Goal: Find specific page/section: Find specific page/section

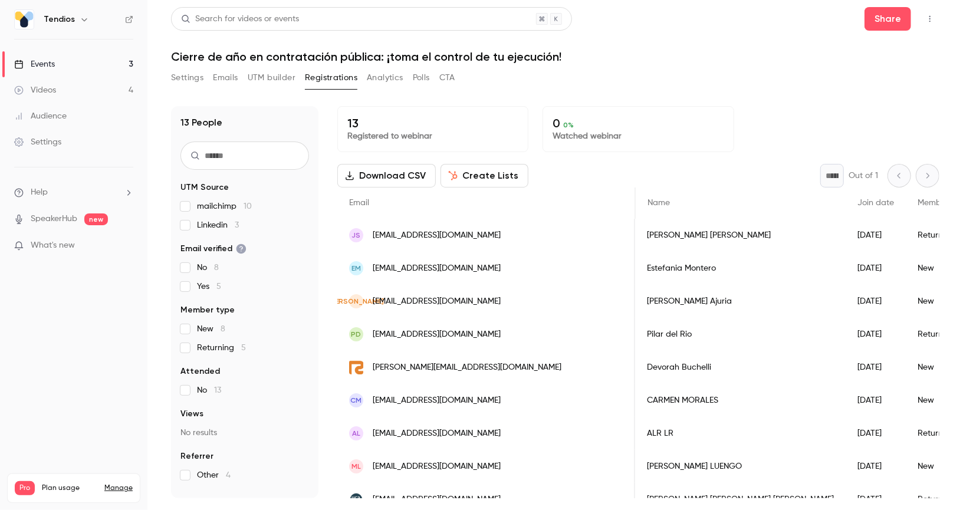
scroll to position [0, 633]
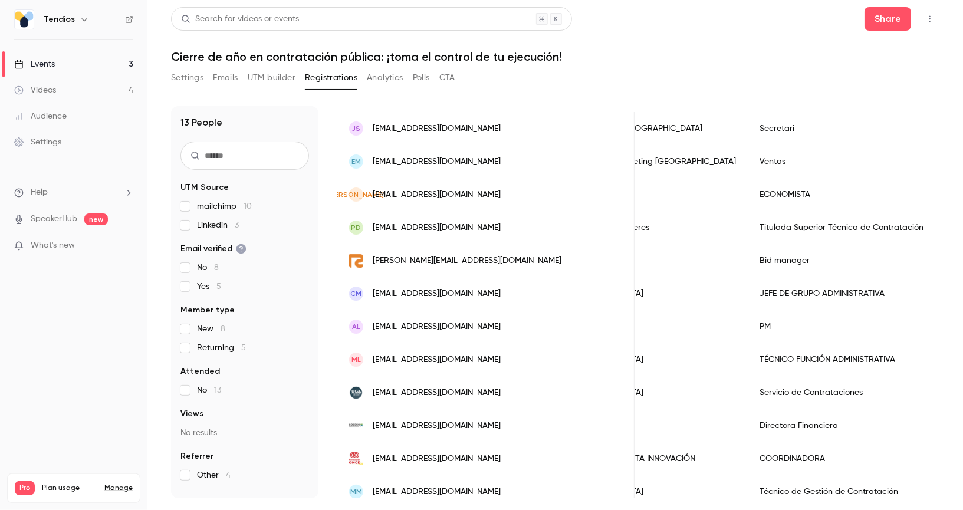
click at [92, 75] on link "Events 3" at bounding box center [73, 64] width 147 height 26
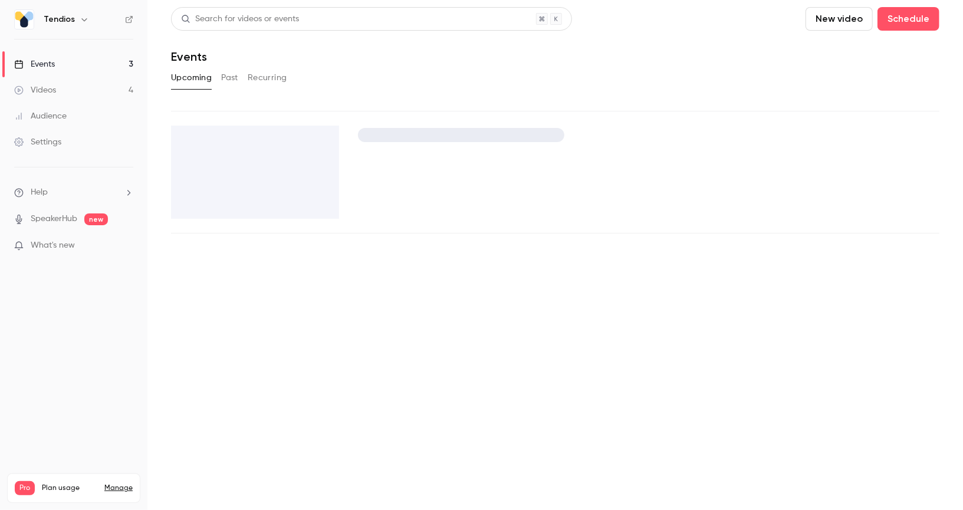
click at [84, 68] on link "Events 3" at bounding box center [73, 64] width 147 height 26
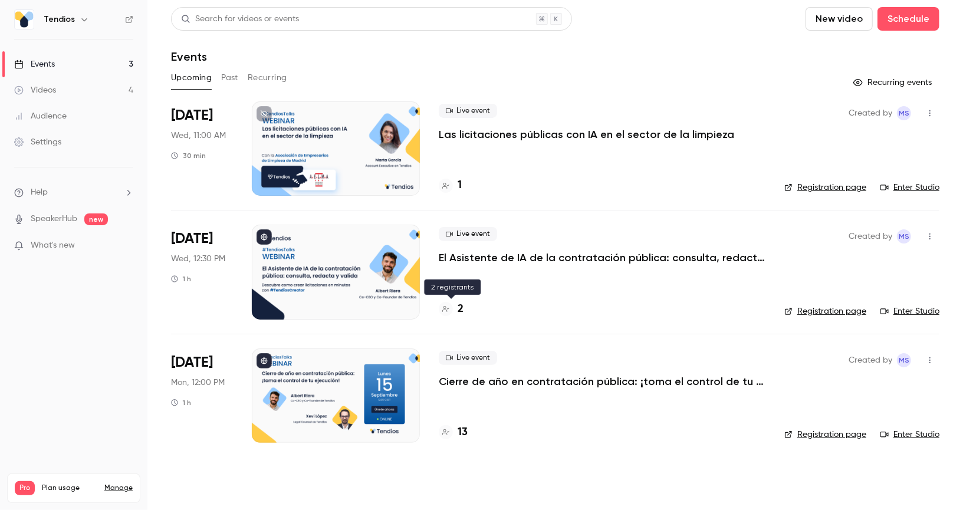
click at [463, 302] on h4 "2" at bounding box center [461, 309] width 6 height 16
